Goal: Transaction & Acquisition: Purchase product/service

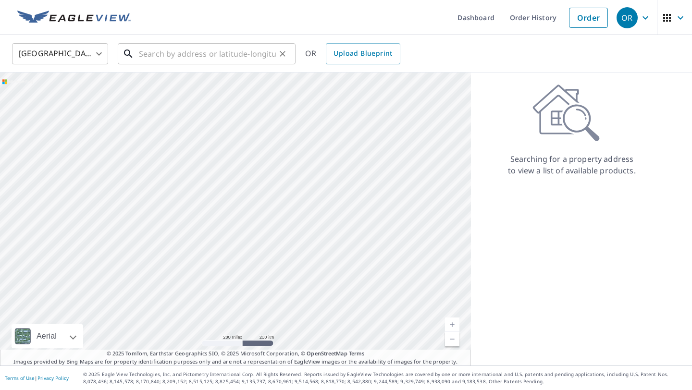
click at [255, 55] on input "text" at bounding box center [207, 53] width 137 height 27
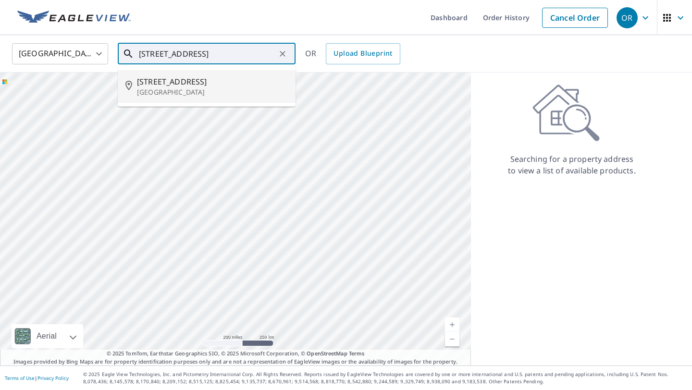
click at [231, 96] on p "[GEOGRAPHIC_DATA]" at bounding box center [212, 92] width 151 height 10
type input "[STREET_ADDRESS]"
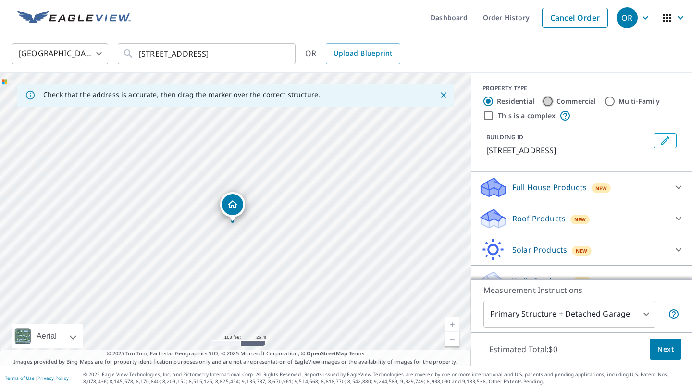
click at [548, 102] on input "Commercial" at bounding box center [548, 102] width 12 height 12
radio input "true"
type input "4"
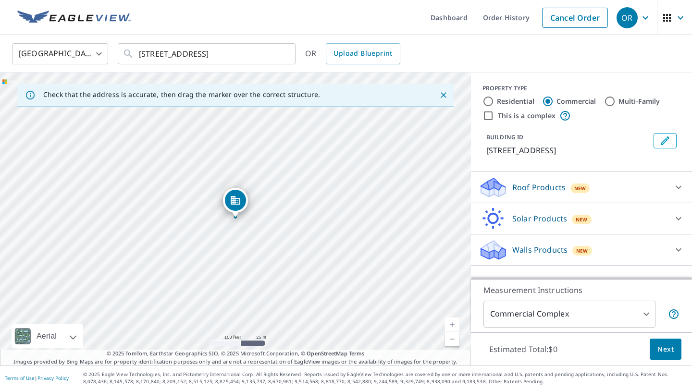
click at [489, 116] on input "This is a complex" at bounding box center [488, 116] width 12 height 12
checkbox input "true"
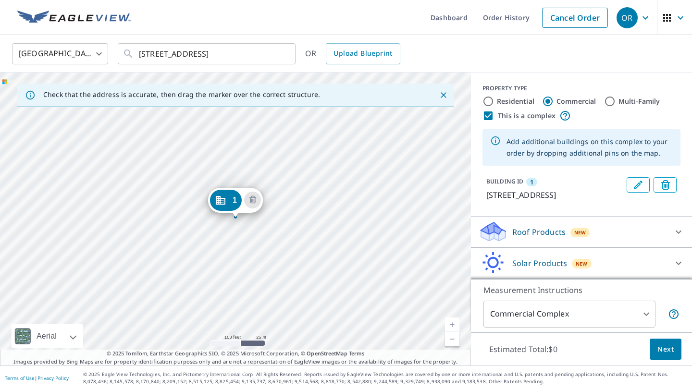
click at [212, 235] on div "1 [STREET_ADDRESS]" at bounding box center [235, 219] width 471 height 293
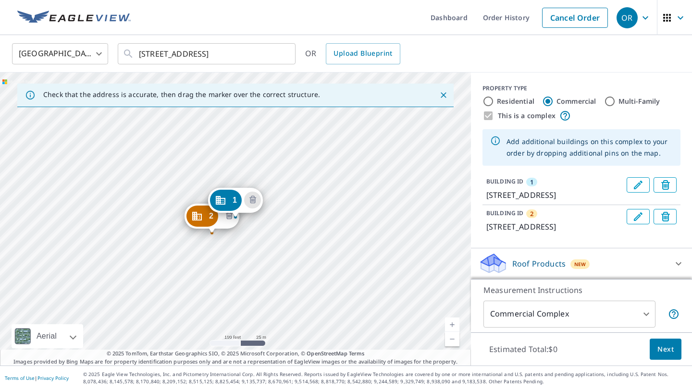
click at [230, 219] on icon "Delete building 2" at bounding box center [229, 215] width 7 height 8
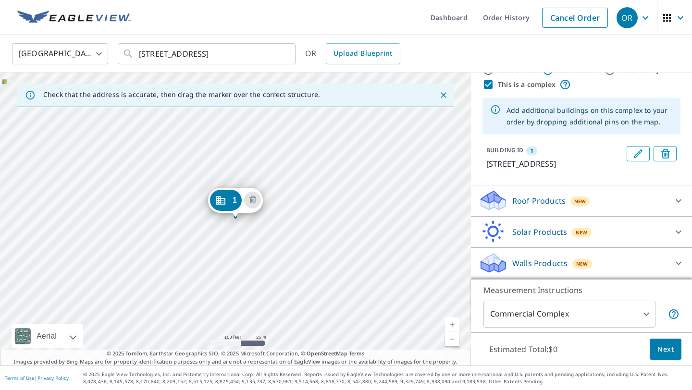
scroll to position [43, 0]
click at [624, 202] on div "Roof Products New" at bounding box center [573, 200] width 188 height 23
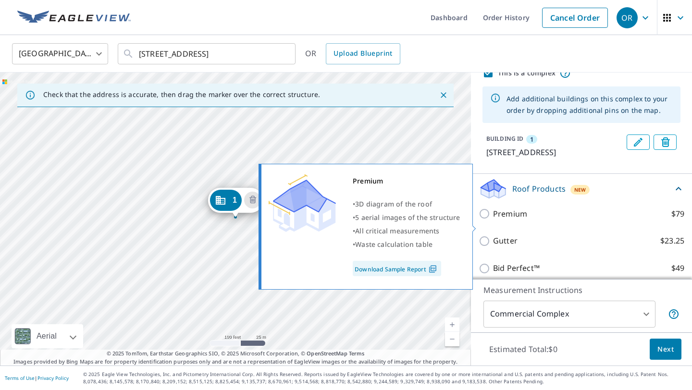
click at [485, 220] on input "Premium $79" at bounding box center [486, 214] width 14 height 12
checkbox input "true"
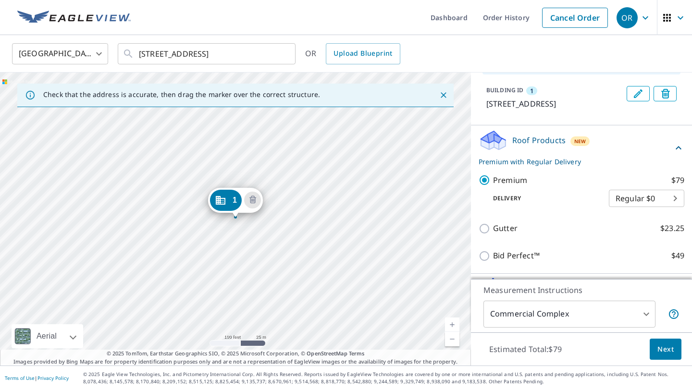
scroll to position [160, 0]
